Goal: Transaction & Acquisition: Purchase product/service

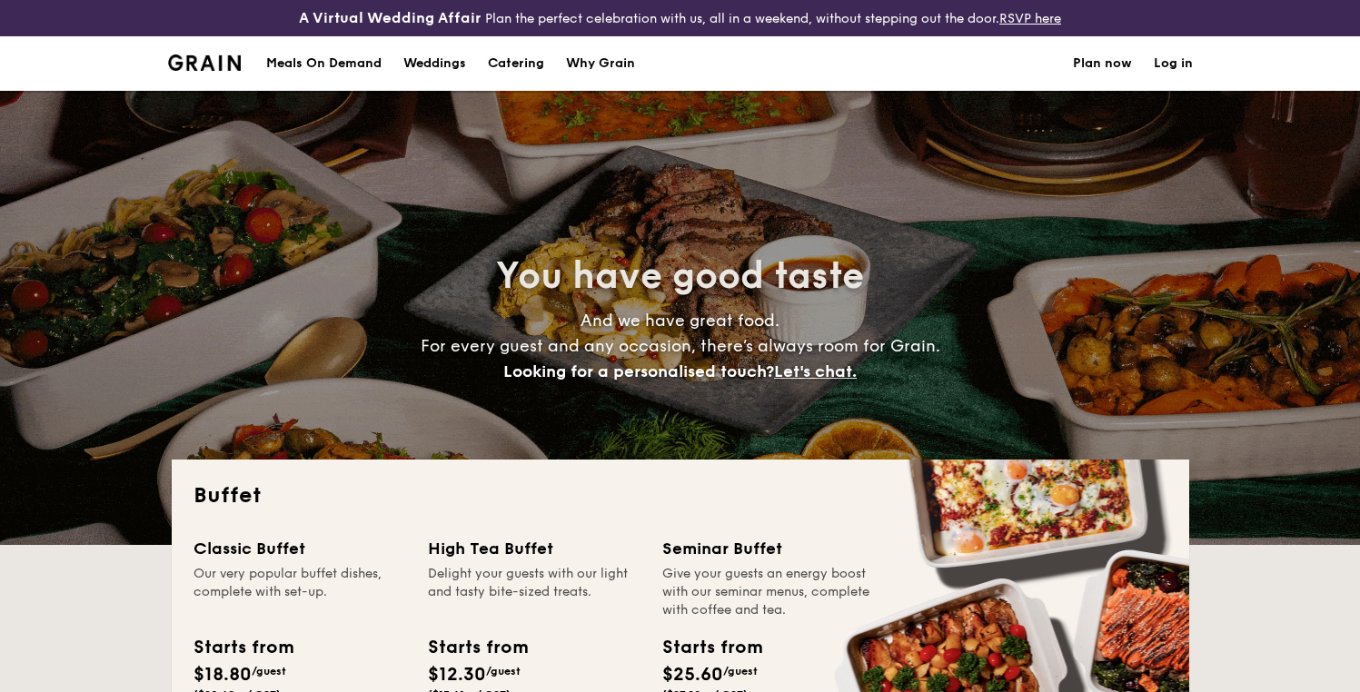
select select
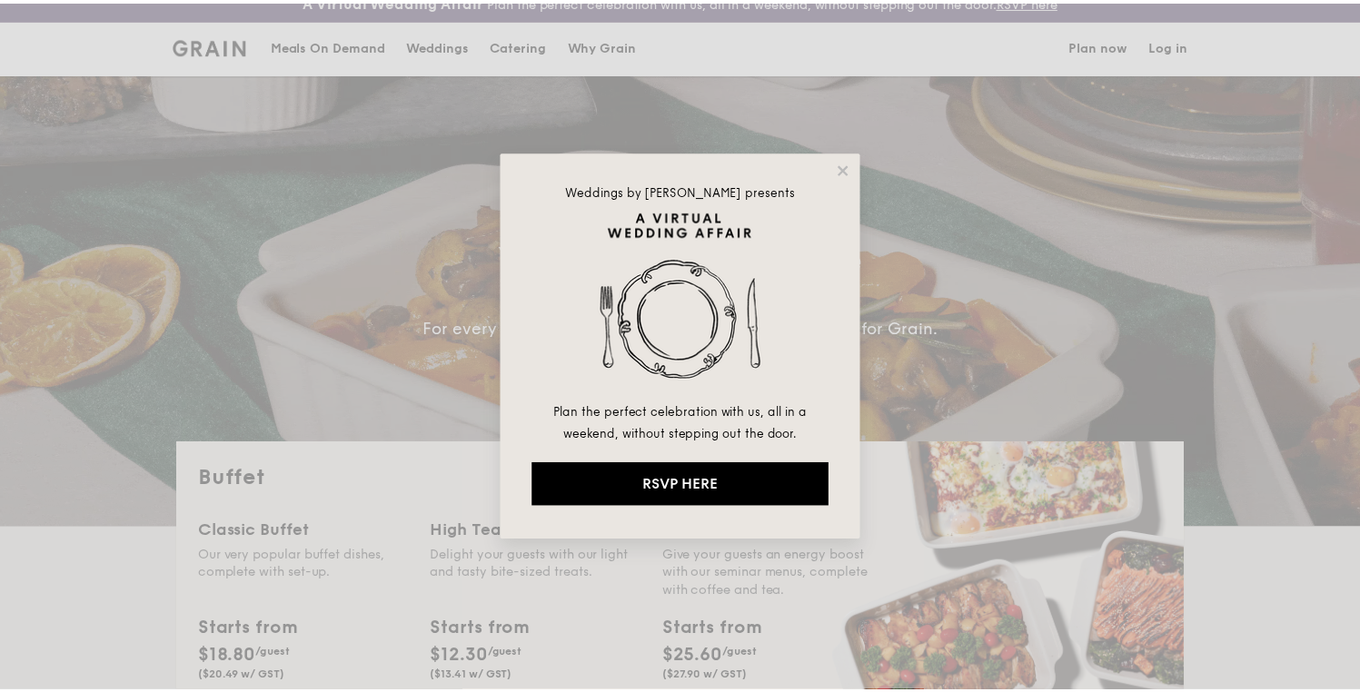
scroll to position [17, 0]
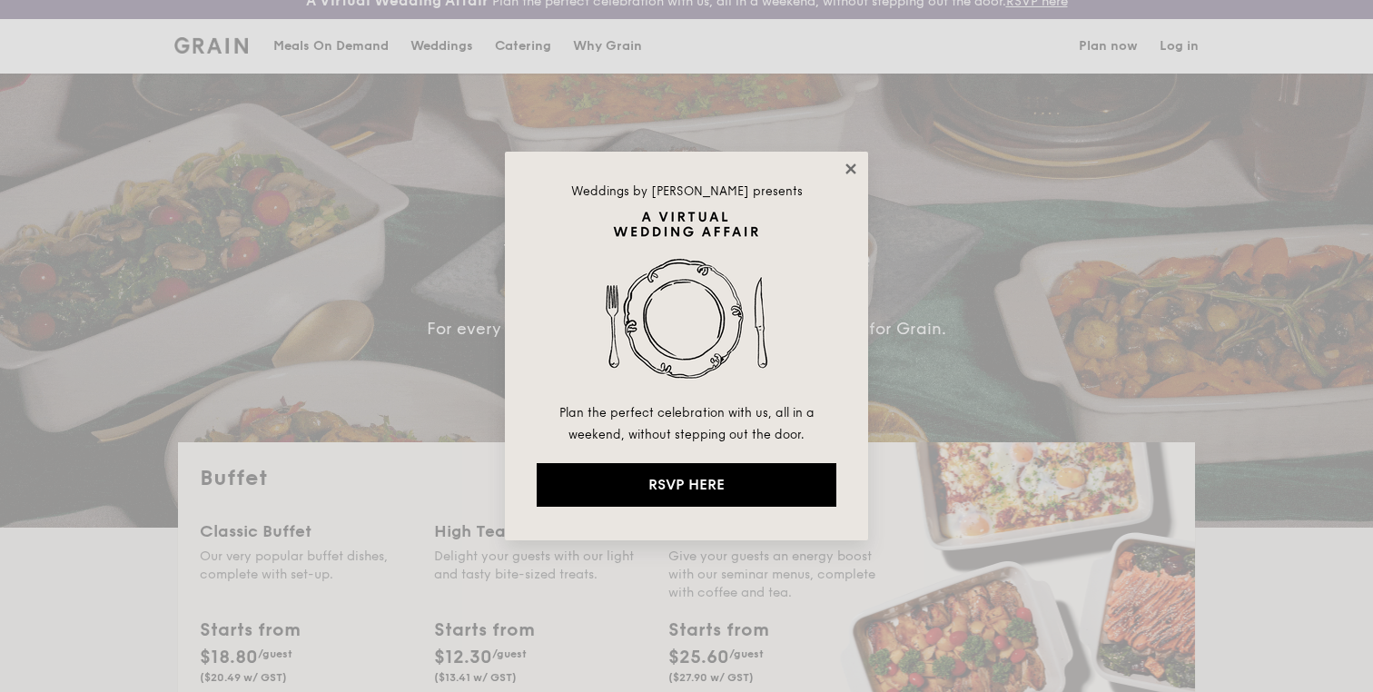
click at [854, 166] on icon at bounding box center [851, 168] width 10 height 10
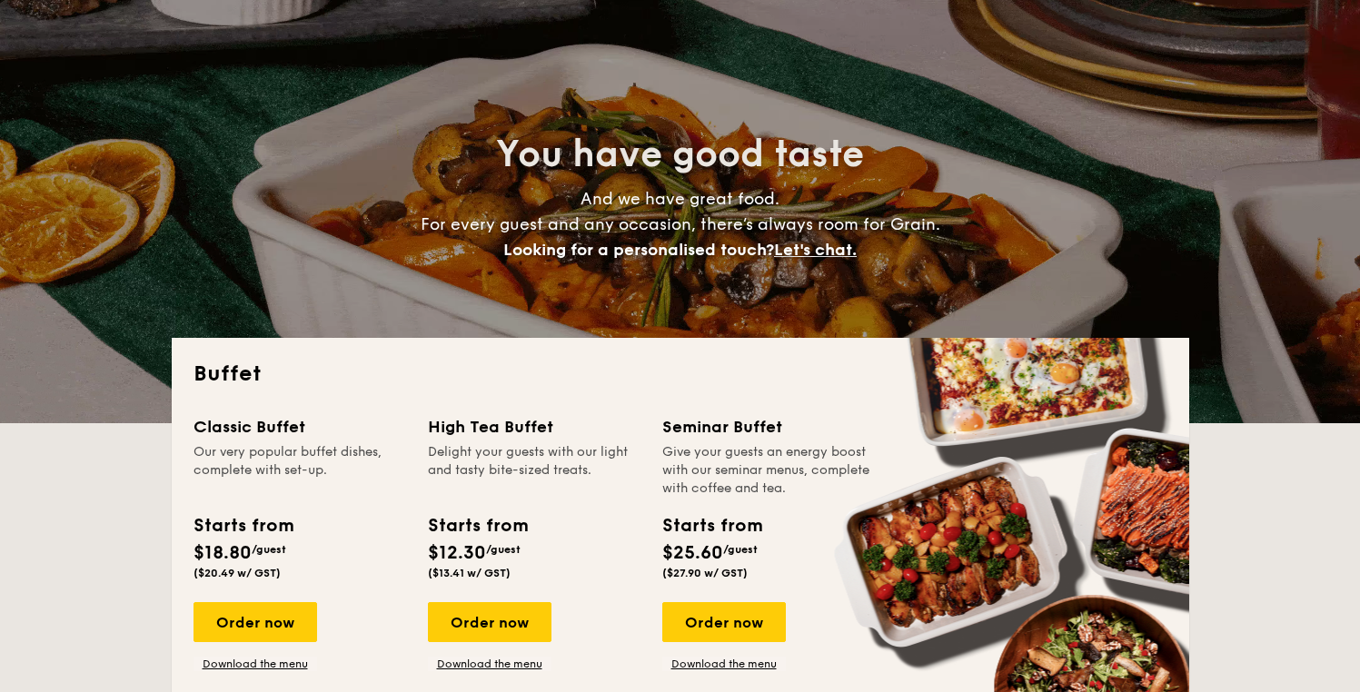
scroll to position [247, 0]
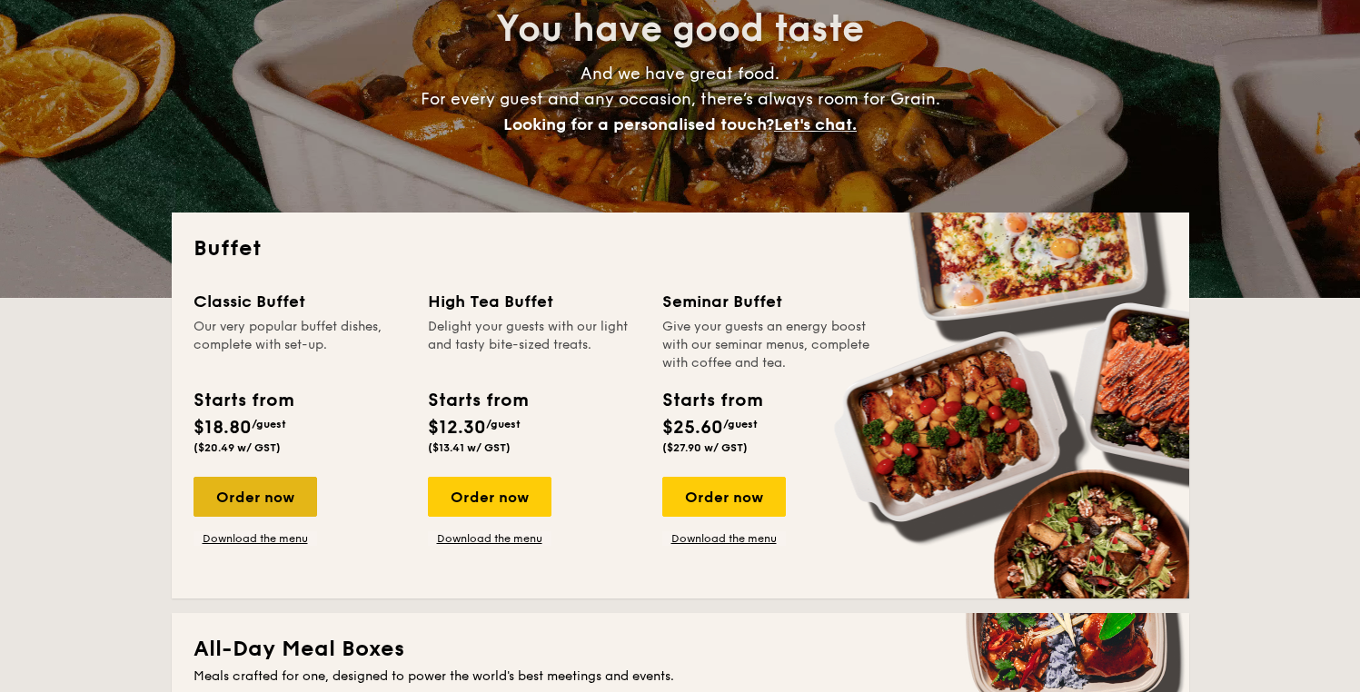
click at [221, 502] on div "Order now" at bounding box center [255, 497] width 124 height 40
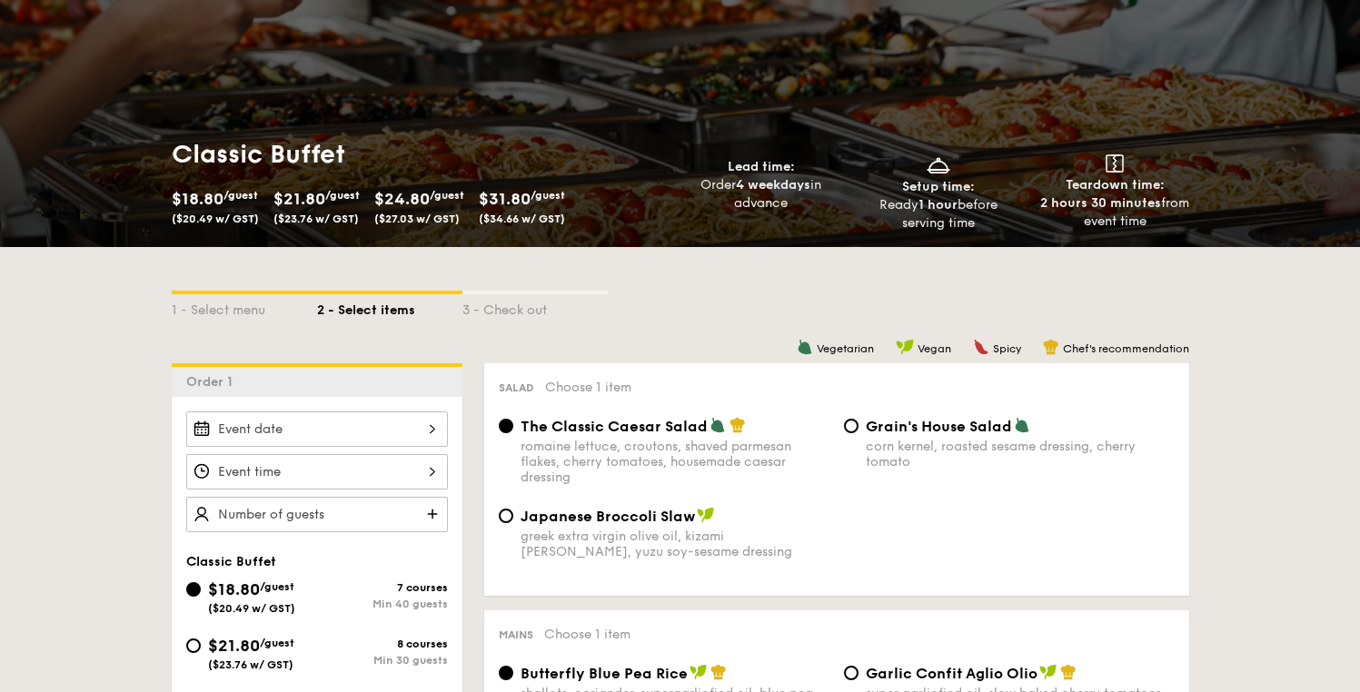
scroll to position [429, 0]
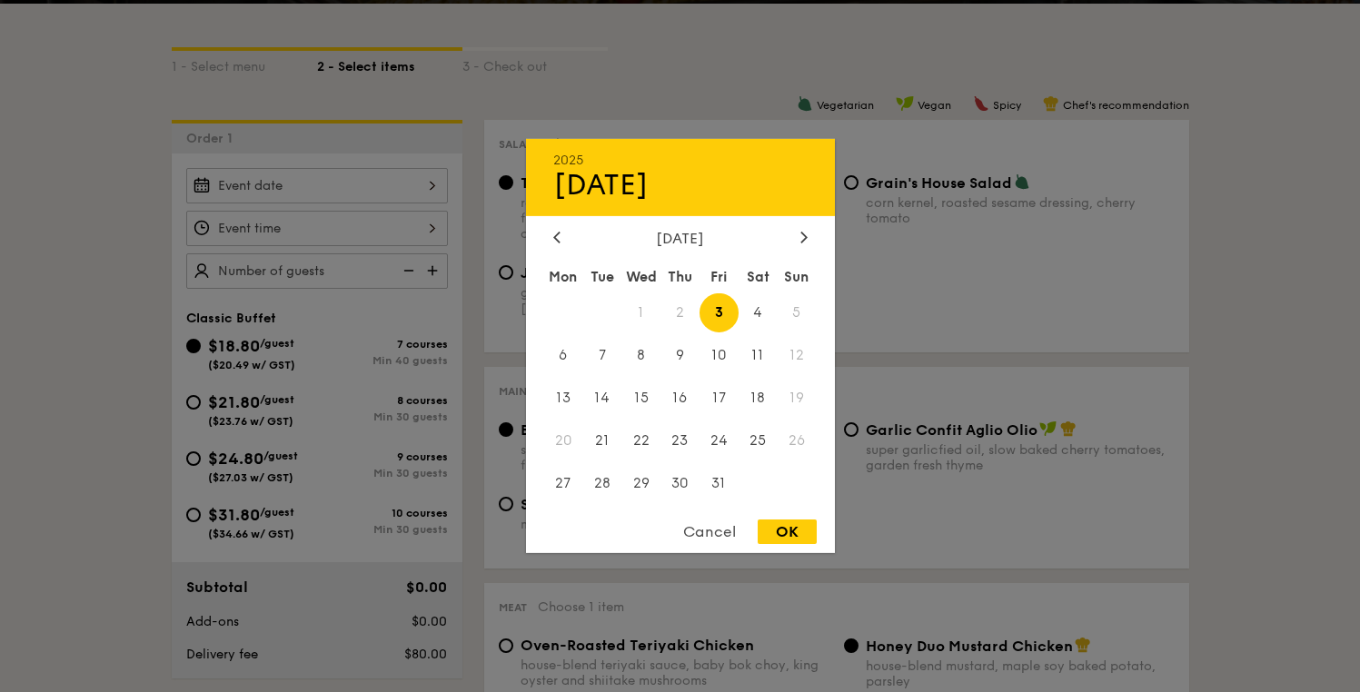
click at [395, 190] on div "2025 Oct [DATE] Tue Wed Thu Fri Sat Sun 1 2 3 4 5 6 7 8 9 10 11 12 13 14 15 16 …" at bounding box center [317, 185] width 262 height 35
click at [712, 529] on div "Cancel" at bounding box center [709, 531] width 89 height 25
